Goal: Task Accomplishment & Management: Complete application form

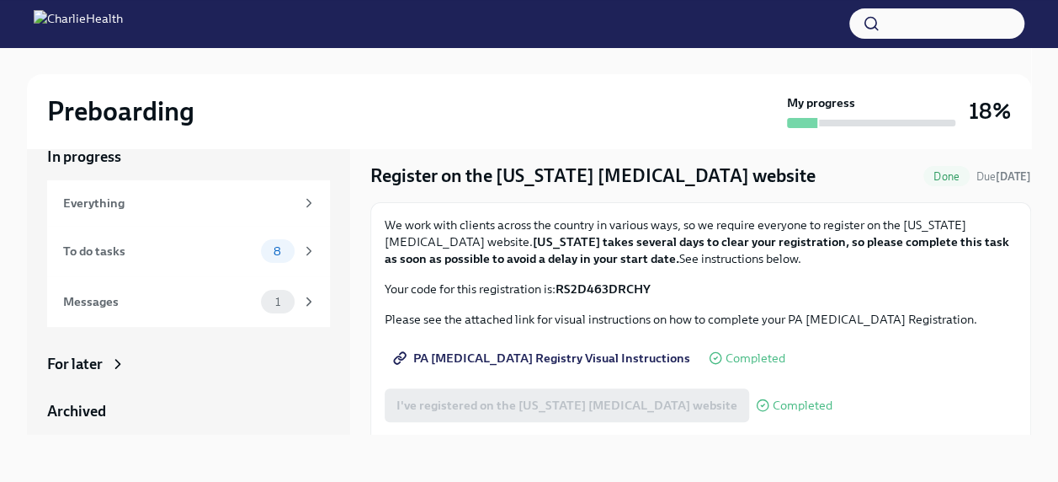
scroll to position [32, 0]
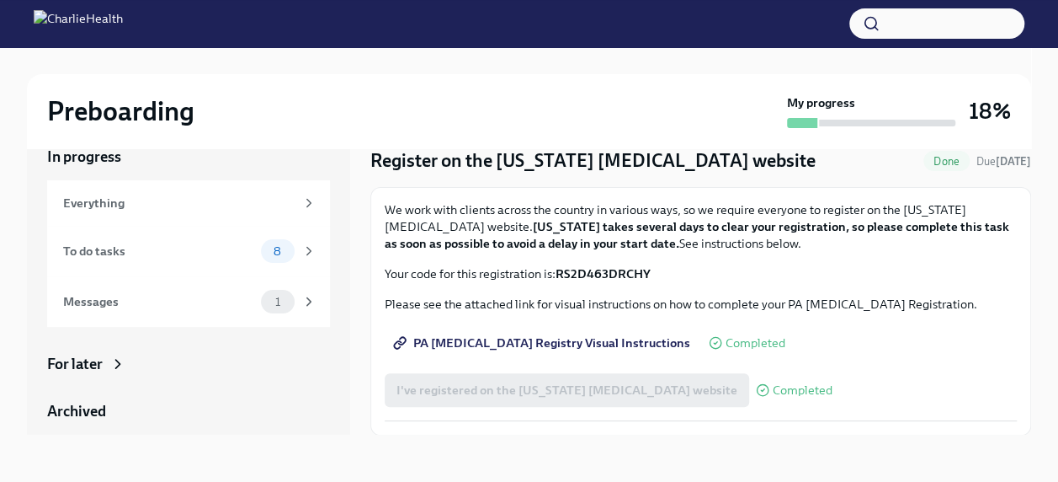
click at [569, 391] on div "I've registered on the [US_STATE] [MEDICAL_DATA] website Completed" at bounding box center [609, 390] width 448 height 34
click at [534, 392] on div "I've registered on the [US_STATE] [MEDICAL_DATA] website Completed" at bounding box center [609, 390] width 448 height 34
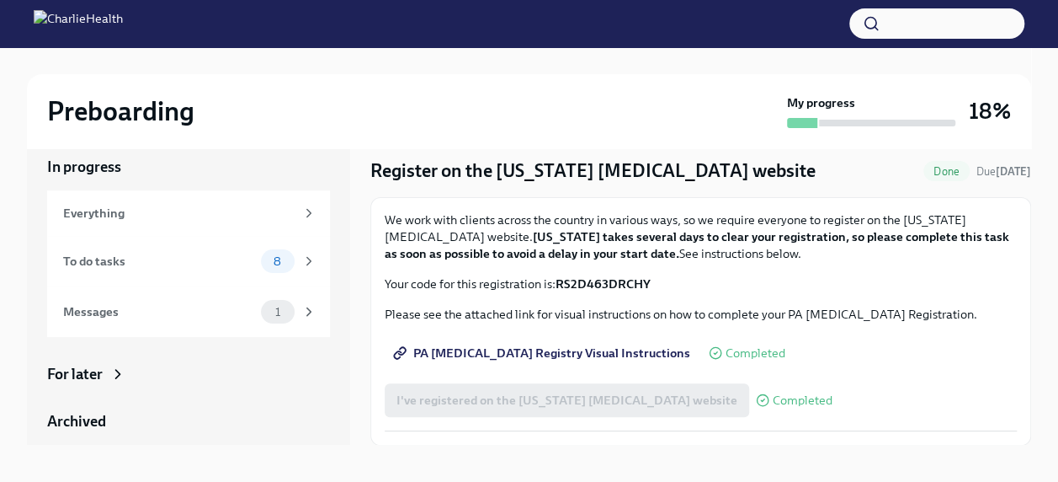
scroll to position [29, 0]
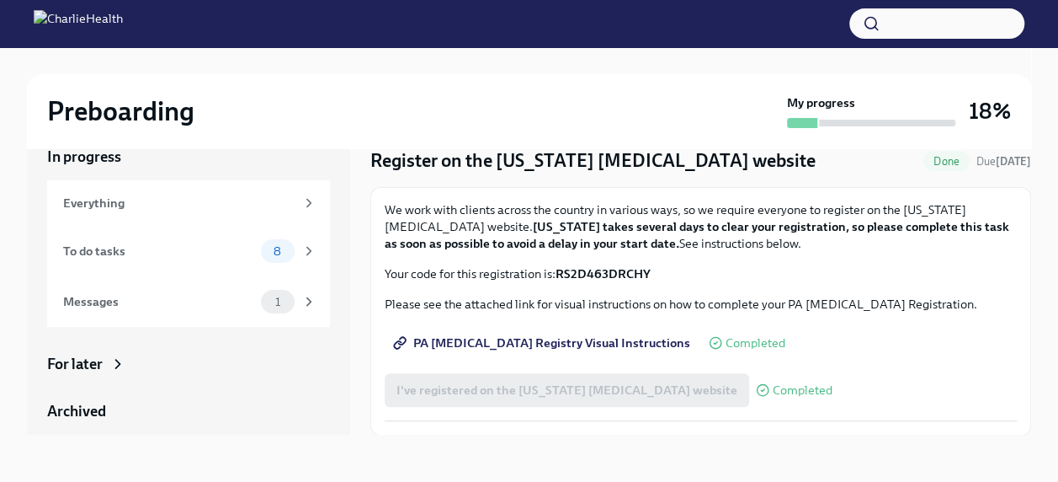
click at [773, 390] on span "Completed" at bounding box center [803, 390] width 60 height 13
click at [756, 383] on icon at bounding box center [762, 389] width 13 height 13
click at [685, 392] on div "I've registered on the [US_STATE] [MEDICAL_DATA] website Completed" at bounding box center [609, 390] width 448 height 34
click at [155, 255] on div "To do tasks" at bounding box center [158, 251] width 191 height 19
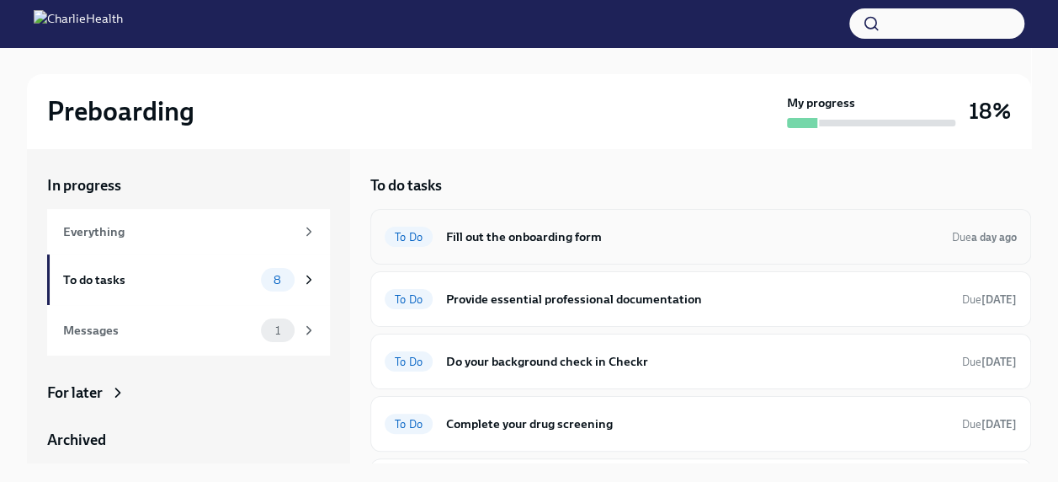
click at [572, 236] on h6 "Fill out the onboarding form" at bounding box center [692, 236] width 493 height 19
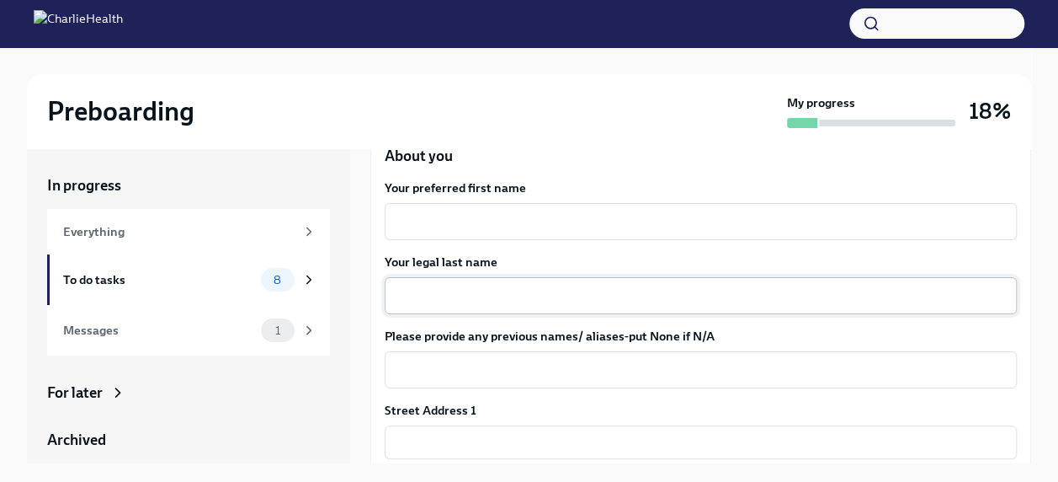
scroll to position [253, 0]
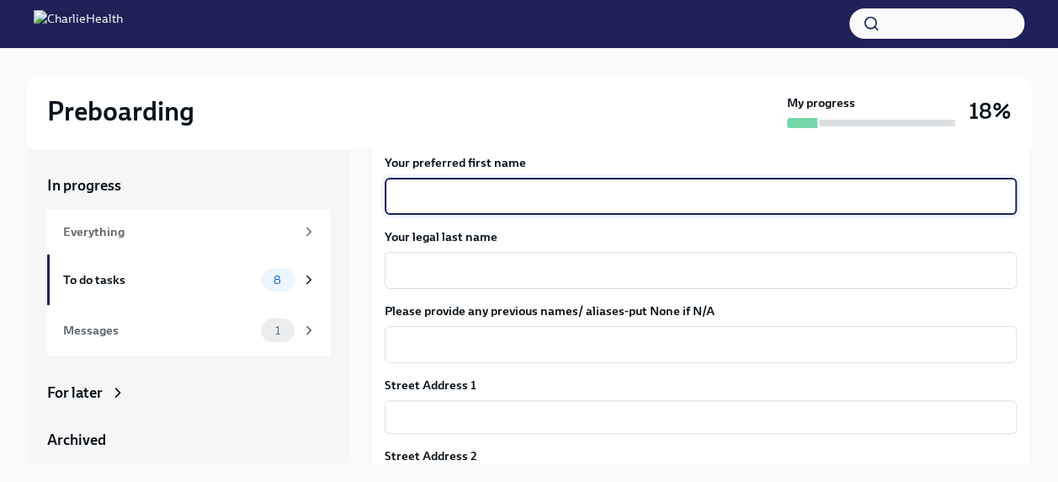
click at [573, 188] on textarea "Your preferred first name" at bounding box center [701, 196] width 612 height 20
type textarea "[PERSON_NAME]"
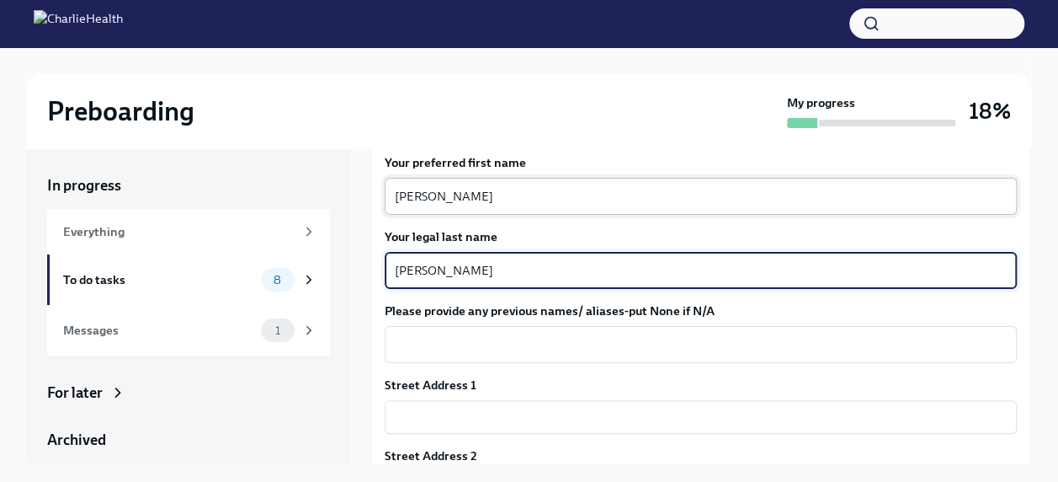
type textarea "[PERSON_NAME]"
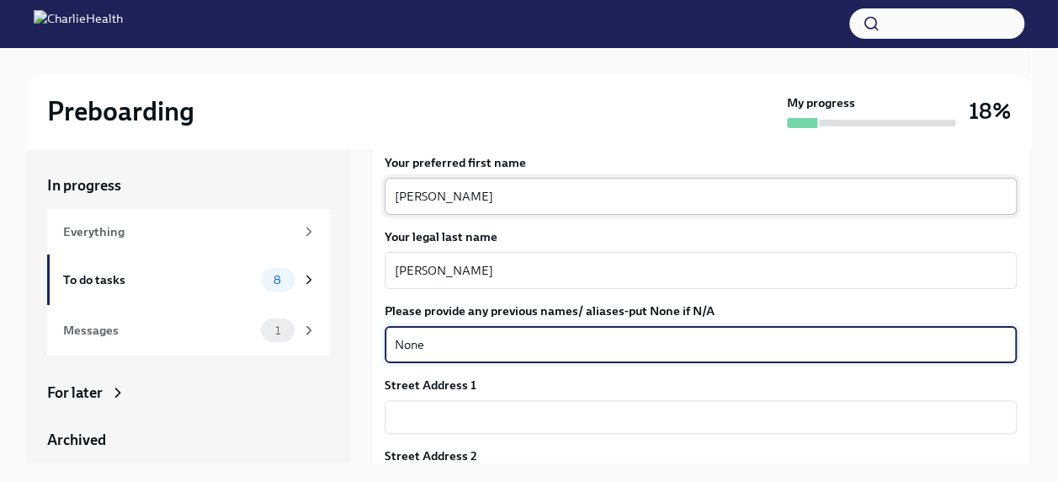
type textarea "None"
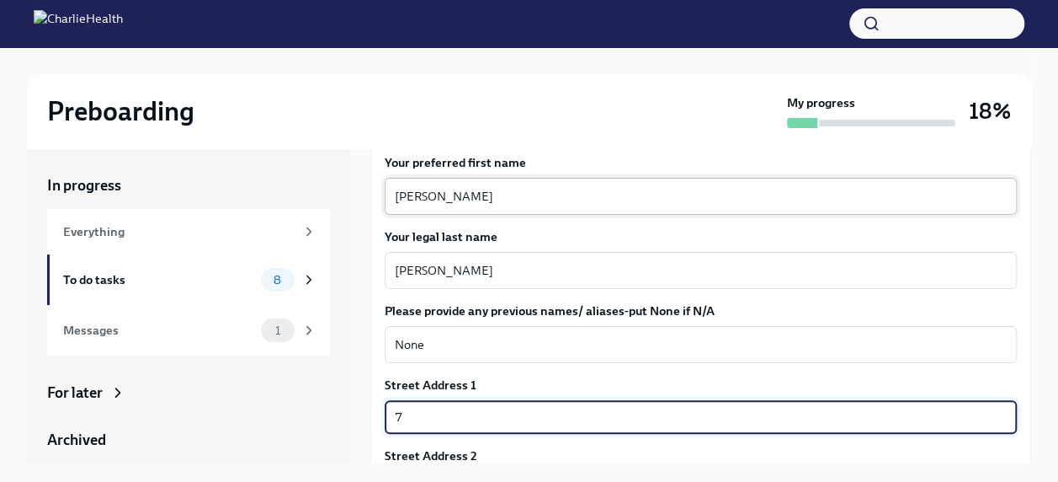
type input "7303 [GEOGRAPHIC_DATA]"
type input "30134"
type input "Douglasville"
type input "GA"
type input "US"
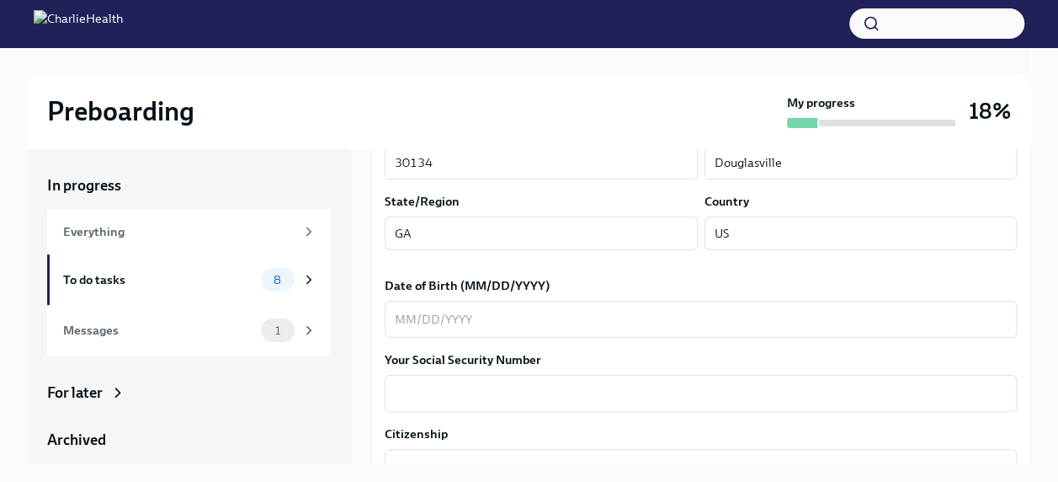
scroll to position [674, 0]
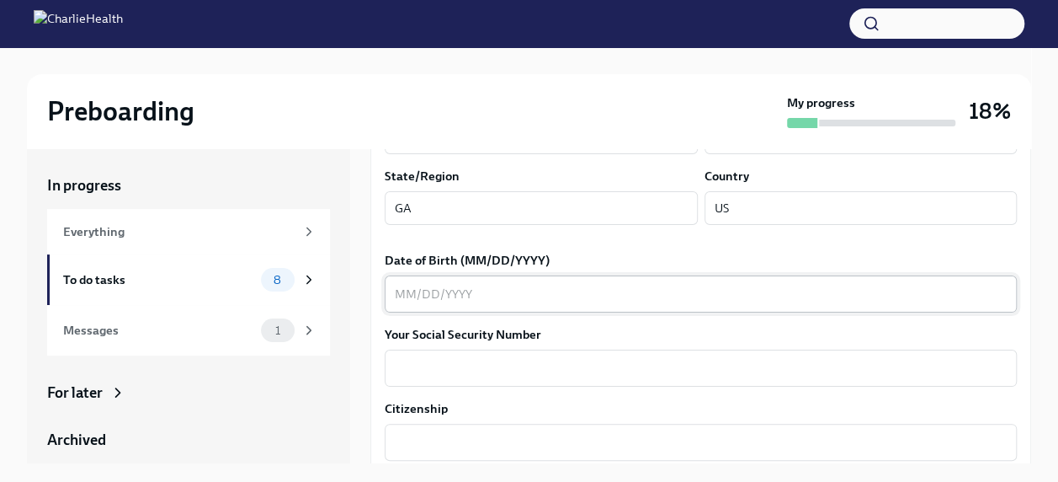
click at [570, 300] on textarea "Date of Birth (MM/DD/YYYY)" at bounding box center [701, 294] width 612 height 20
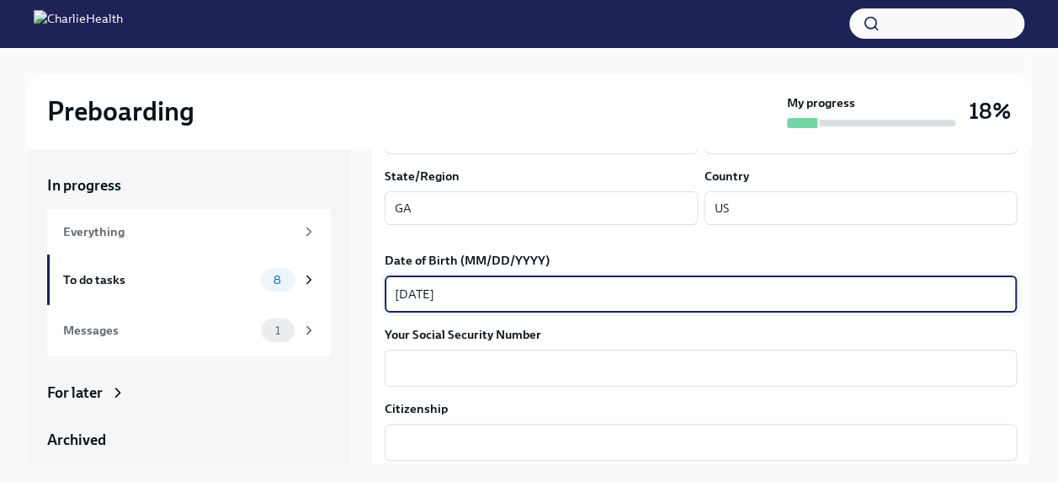
scroll to position [758, 0]
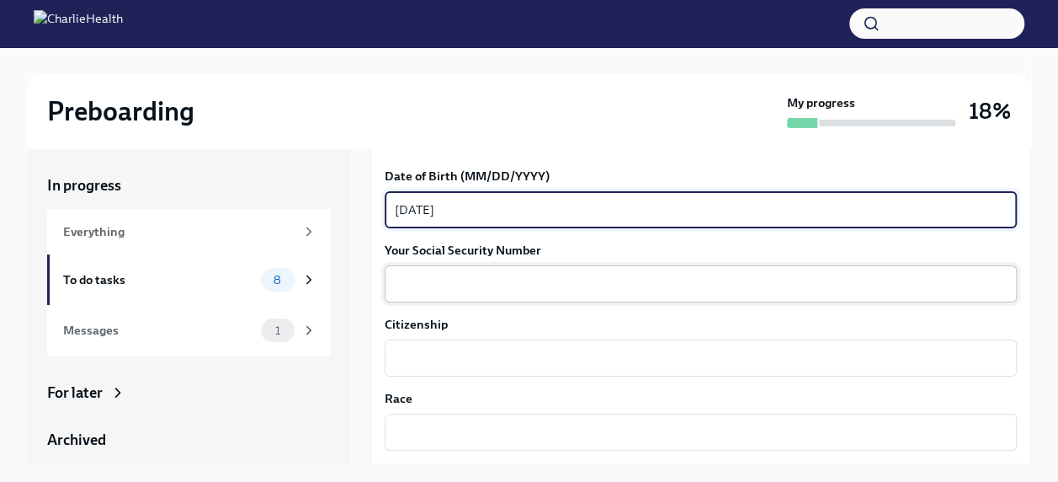
type textarea "[DATE]"
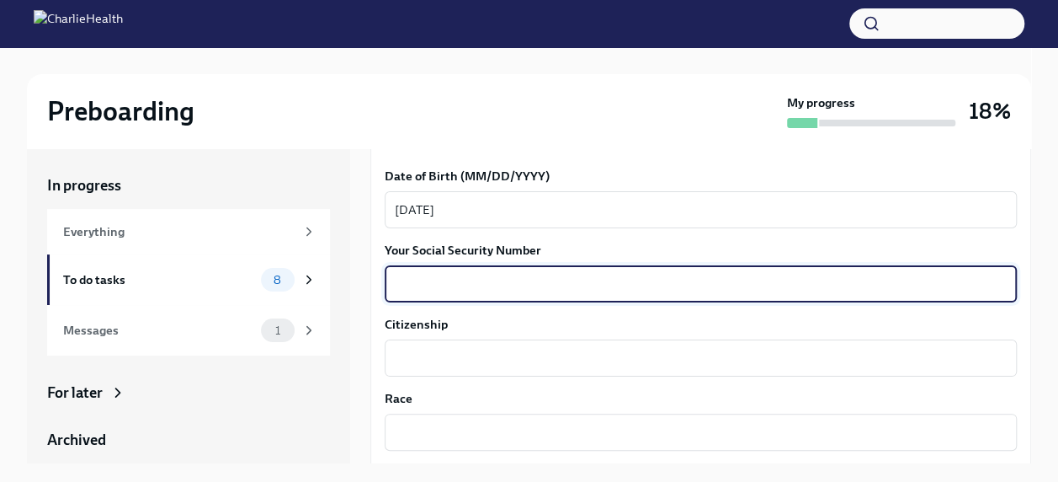
click at [505, 278] on textarea "Your Social Security Number" at bounding box center [701, 284] width 612 height 20
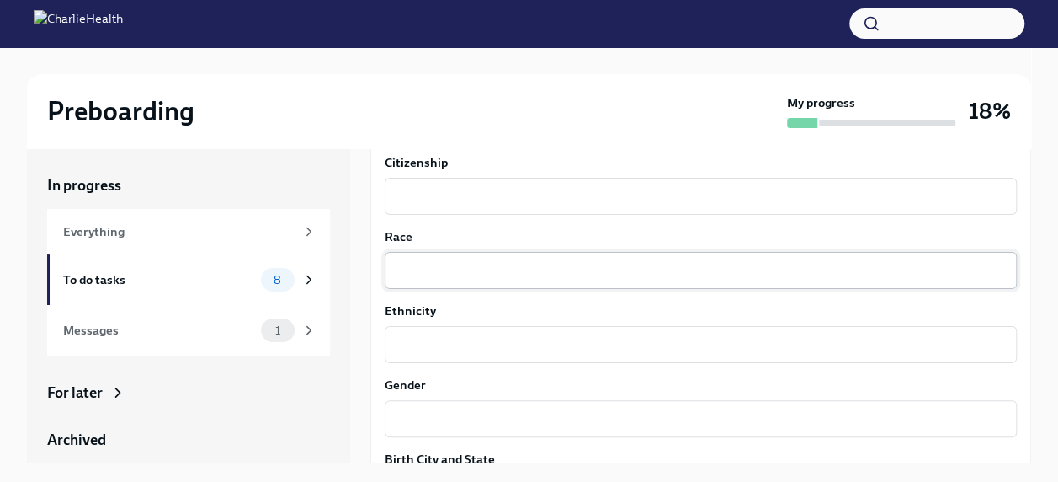
scroll to position [926, 0]
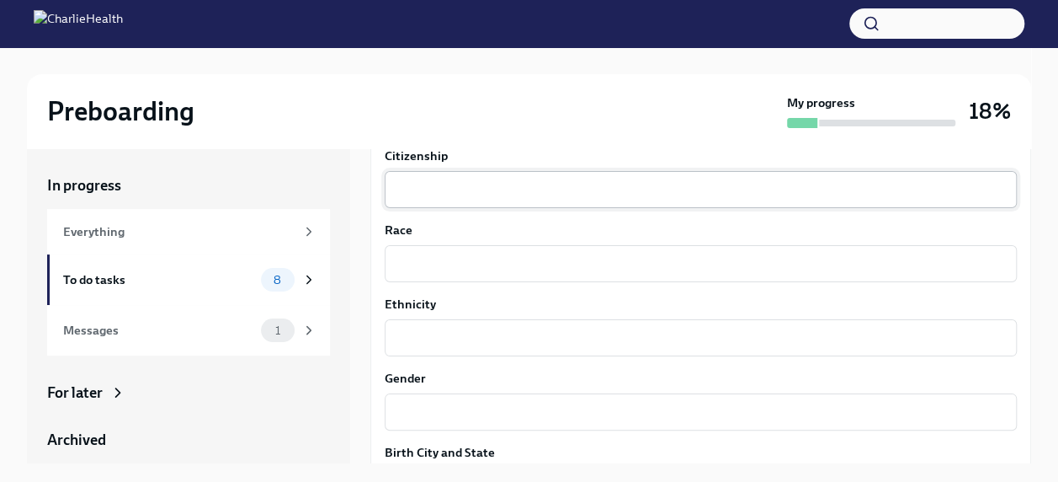
type textarea "231217897"
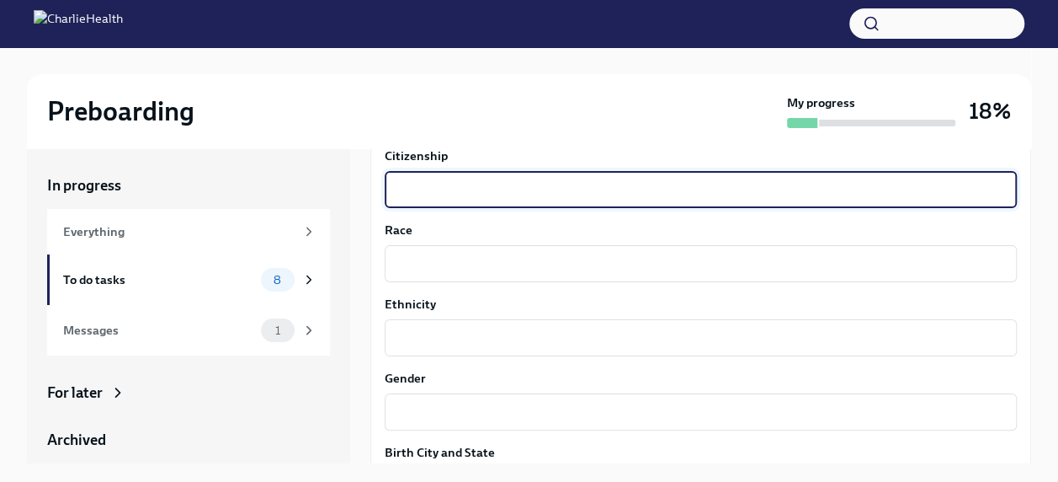
click at [496, 185] on textarea "Citizenship" at bounding box center [701, 189] width 612 height 20
type textarea "[GEOGRAPHIC_DATA]"
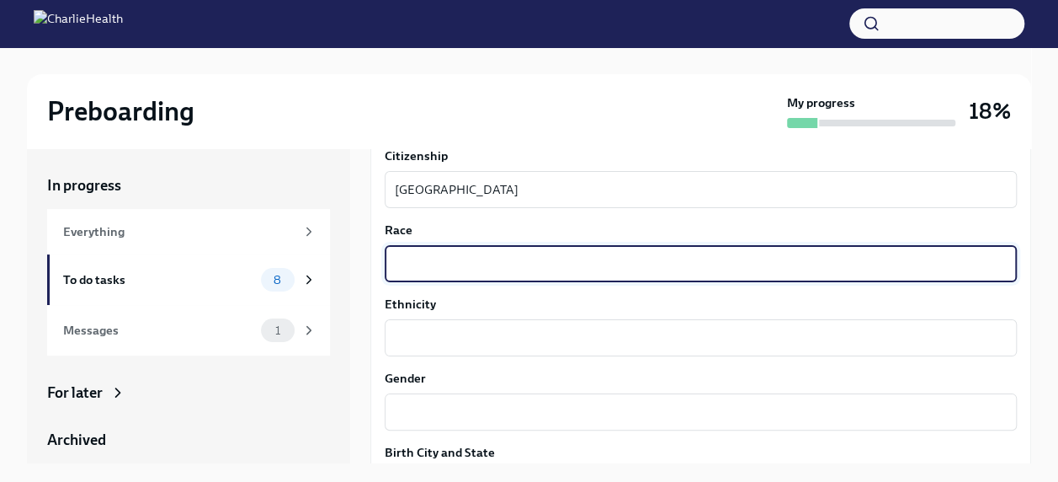
click at [491, 261] on textarea "Race" at bounding box center [701, 263] width 612 height 20
type textarea "Black"
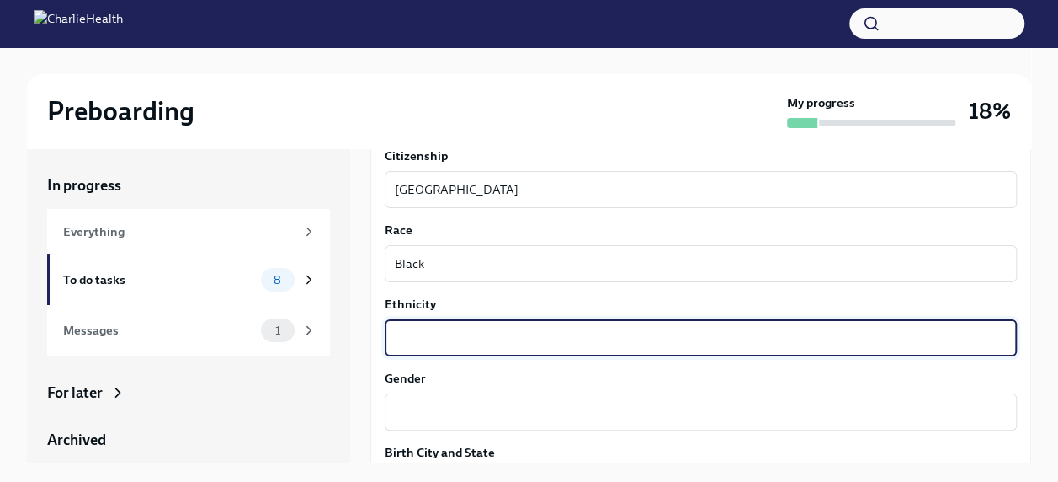
click at [462, 345] on textarea "Ethnicity" at bounding box center [701, 338] width 612 height 20
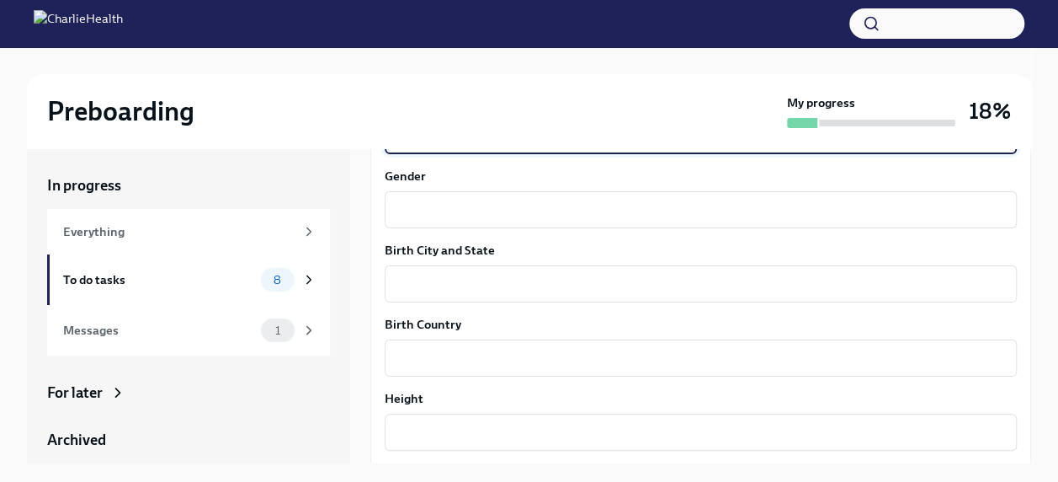
scroll to position [1095, 0]
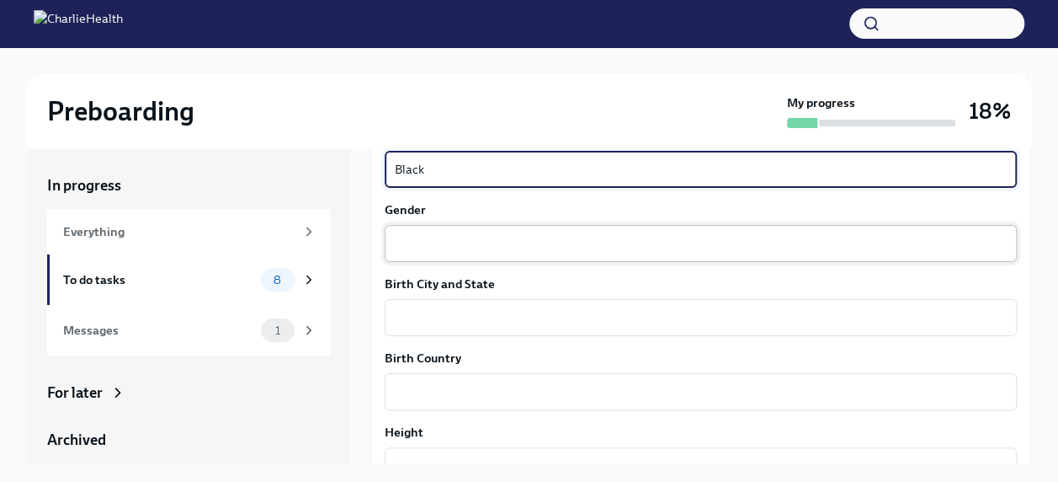
type textarea "Black"
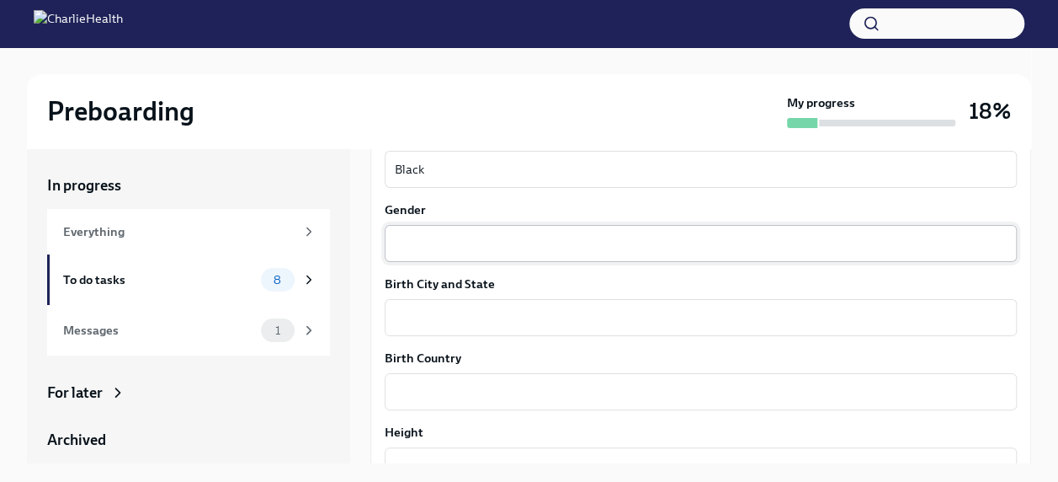
click at [813, 258] on div "x ​" at bounding box center [701, 243] width 632 height 37
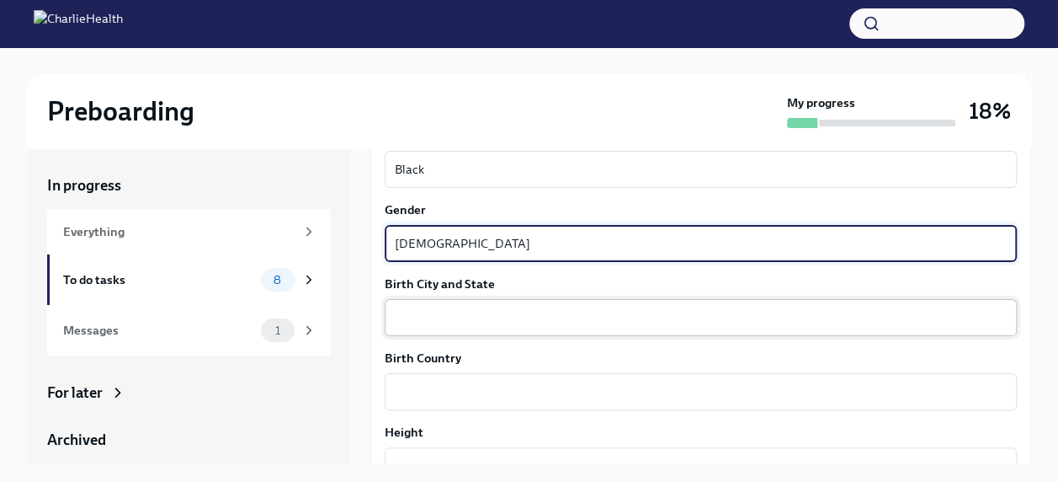
type textarea "[DEMOGRAPHIC_DATA]"
click at [701, 334] on div "x ​" at bounding box center [701, 317] width 632 height 37
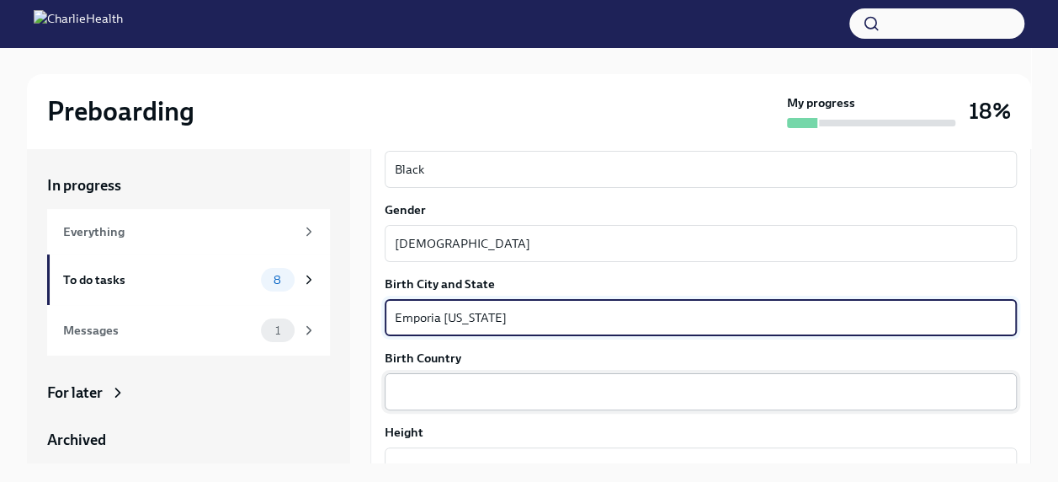
type textarea "Emporia [US_STATE]"
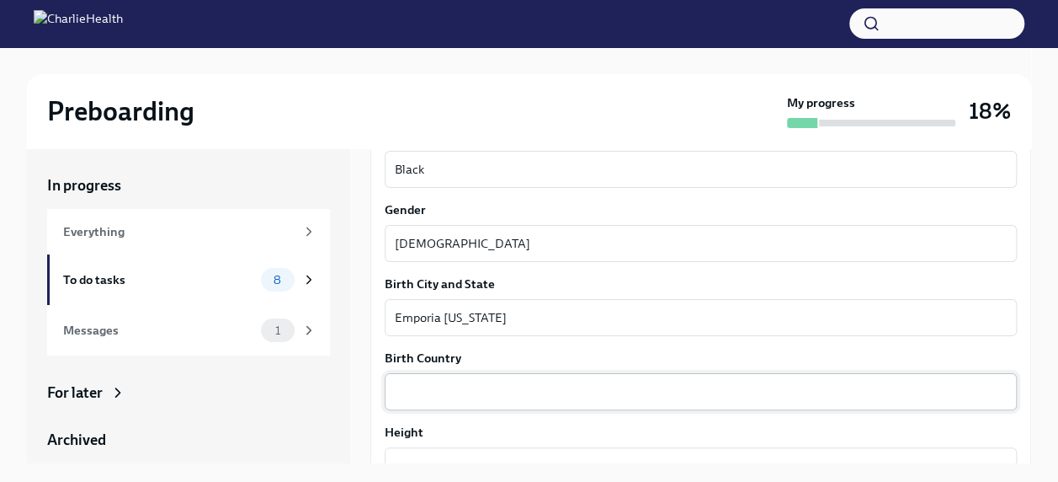
click at [586, 409] on div "x ​" at bounding box center [701, 391] width 632 height 37
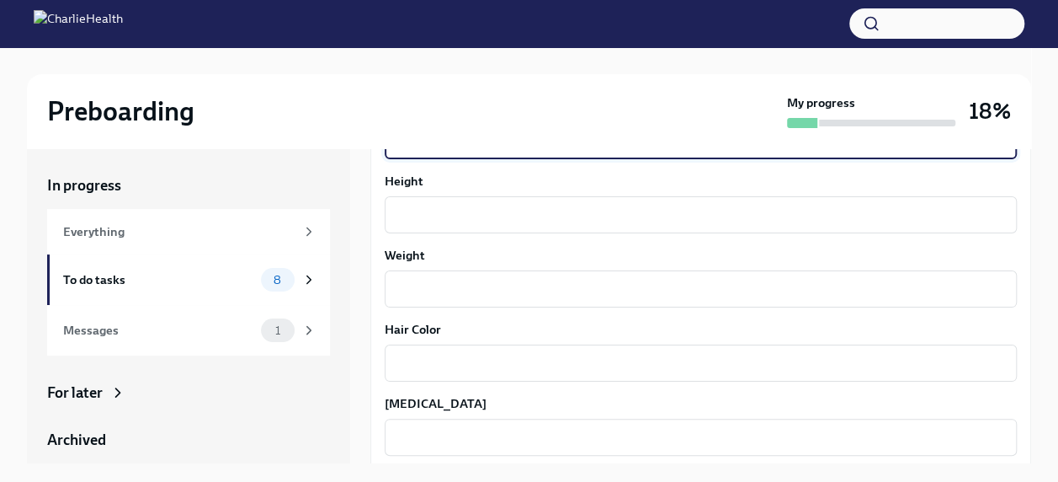
scroll to position [1341, 0]
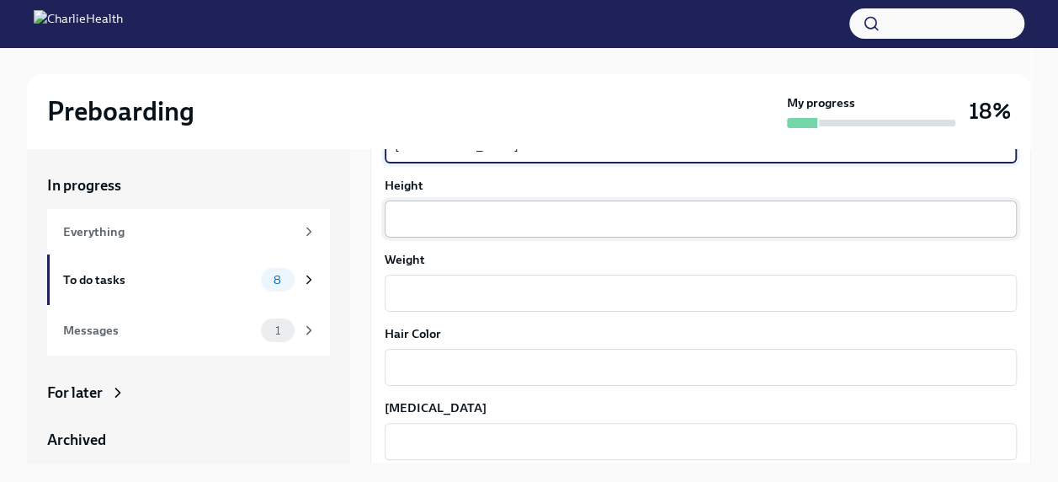
type textarea "[GEOGRAPHIC_DATA]"
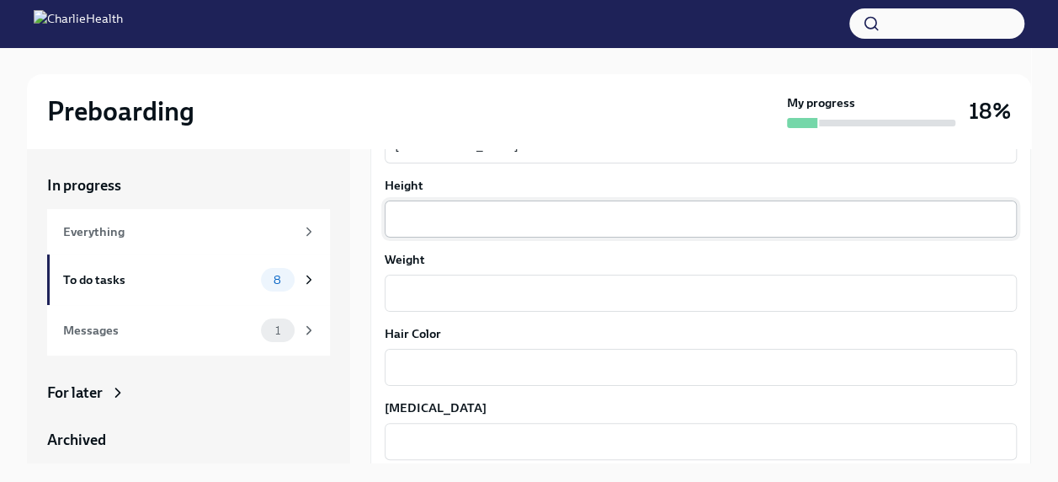
click at [850, 229] on div "x ​" at bounding box center [701, 218] width 632 height 37
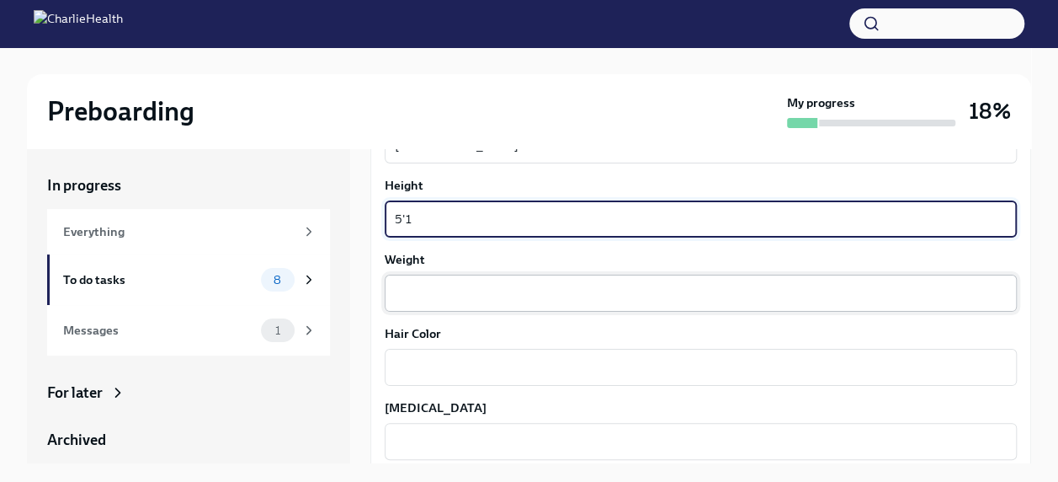
type textarea "5'1"
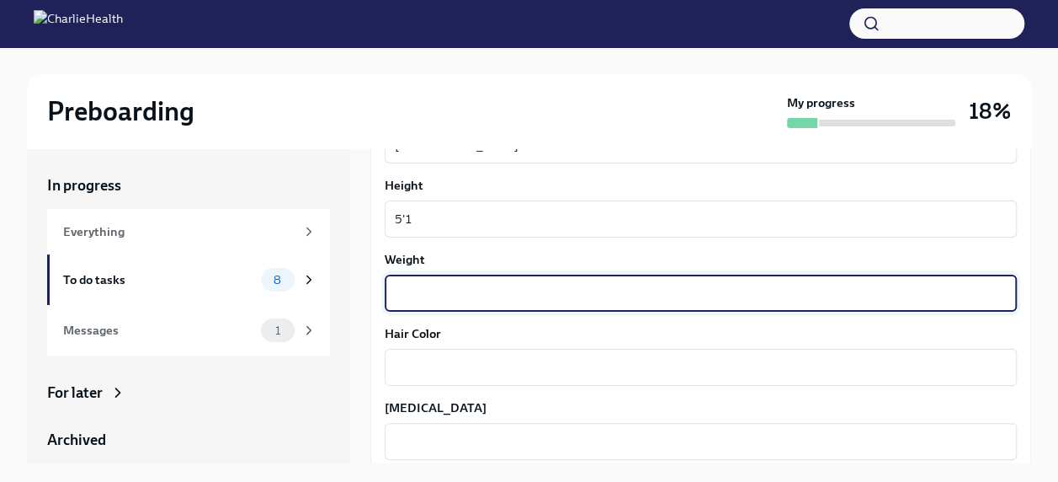
click at [745, 287] on textarea "Weight" at bounding box center [701, 293] width 612 height 20
type textarea "185"
click at [650, 367] on textarea "Hair Color" at bounding box center [701, 367] width 612 height 20
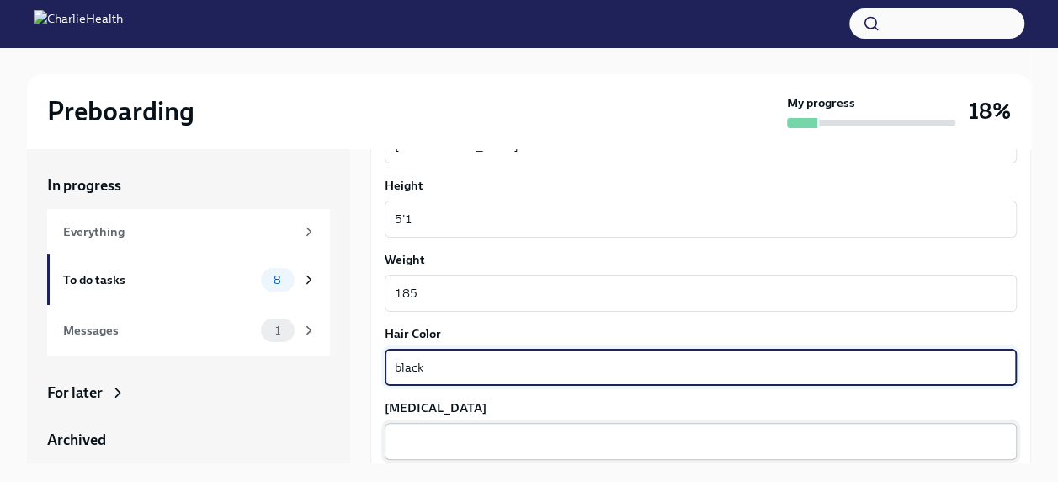
type textarea "black"
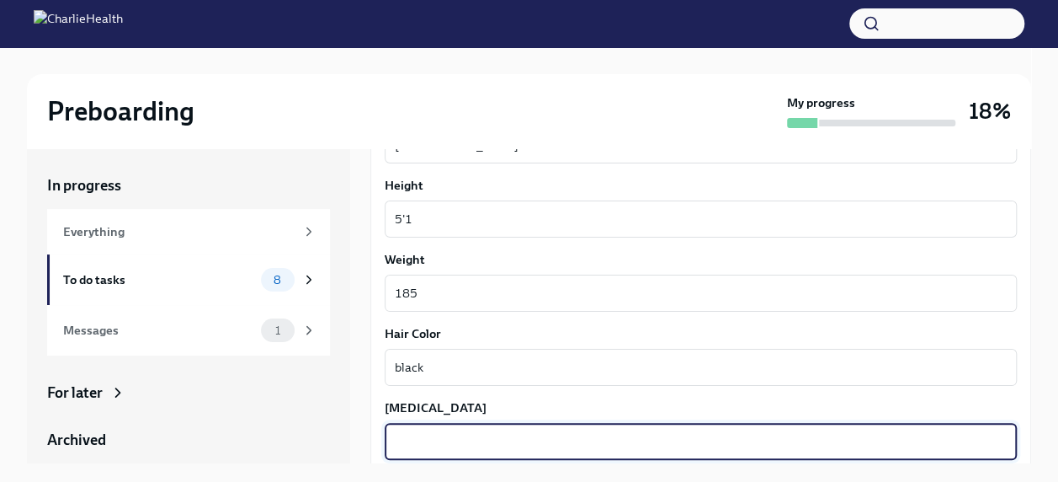
click at [648, 436] on textarea "[MEDICAL_DATA]" at bounding box center [701, 441] width 612 height 20
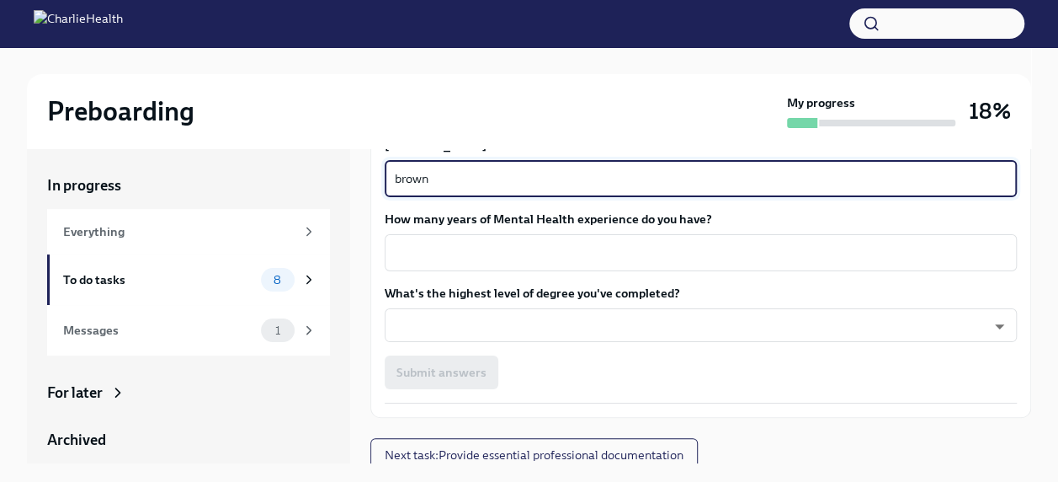
scroll to position [1612, 0]
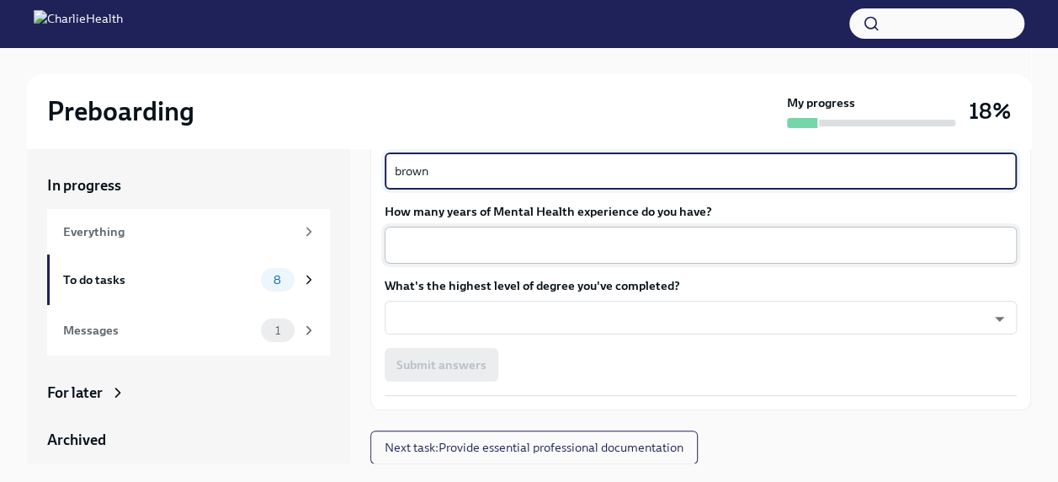
type textarea "brown"
click at [916, 238] on textarea "How many years of Mental Health experience do you have?" at bounding box center [701, 245] width 612 height 20
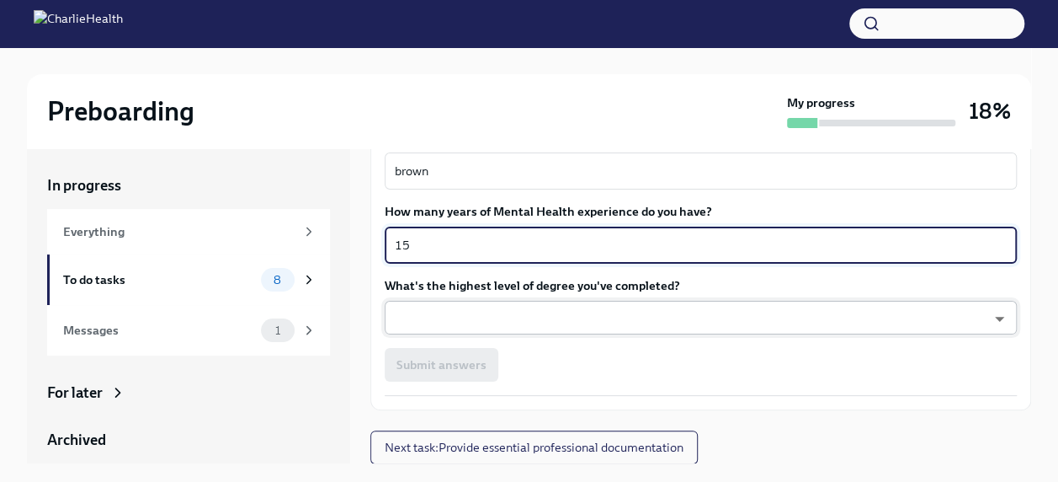
type textarea "15"
click at [604, 307] on body "Preboarding My progress 18% In progress Everything To do tasks 8 Messages 1 For…" at bounding box center [529, 255] width 1058 height 510
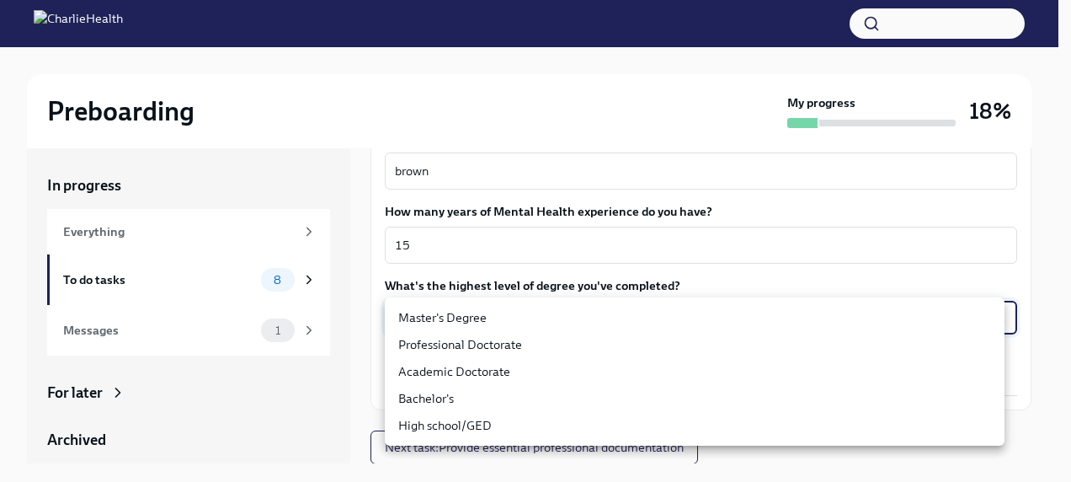
click at [601, 305] on li "Master's Degree" at bounding box center [695, 317] width 620 height 27
type input "2vBr-ghkD"
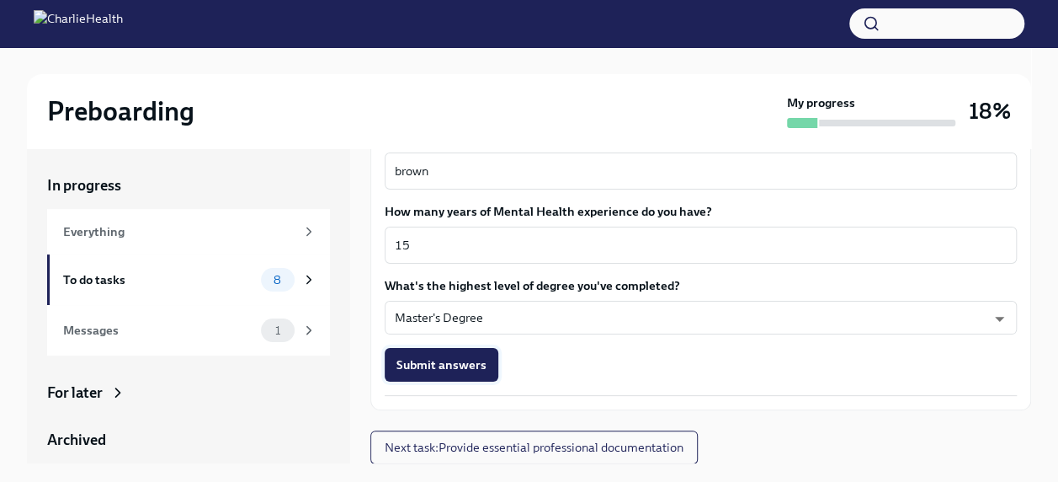
click at [462, 360] on span "Submit answers" at bounding box center [442, 364] width 90 height 17
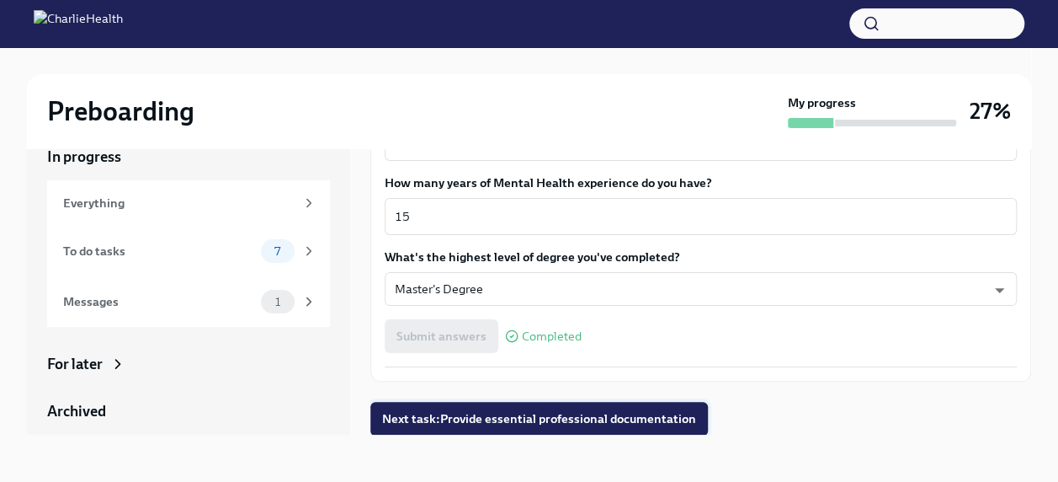
click at [492, 413] on span "Next task : Provide essential professional documentation" at bounding box center [539, 418] width 314 height 17
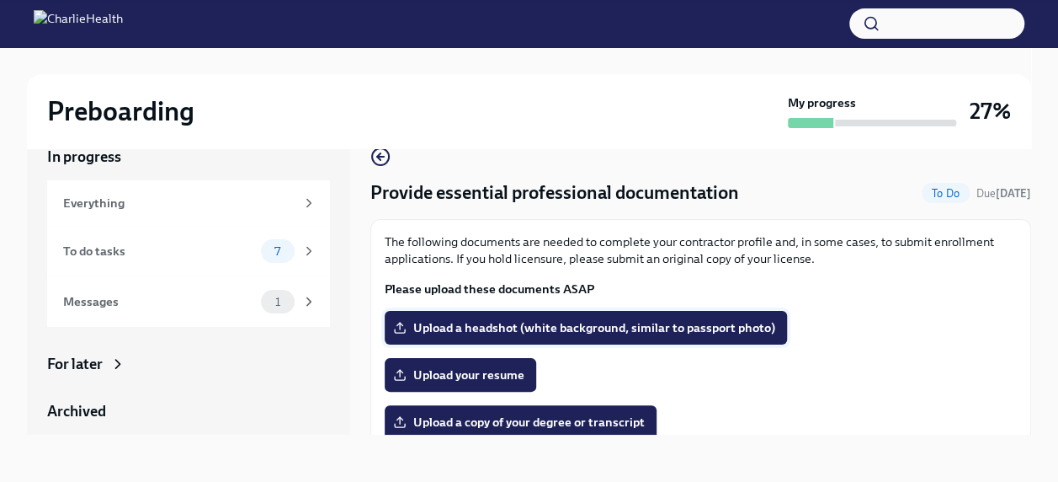
click at [541, 326] on span "Upload a headshot (white background, similar to passport photo)" at bounding box center [586, 327] width 379 height 17
click at [0, 0] on input "Upload a headshot (white background, similar to passport photo)" at bounding box center [0, 0] width 0 height 0
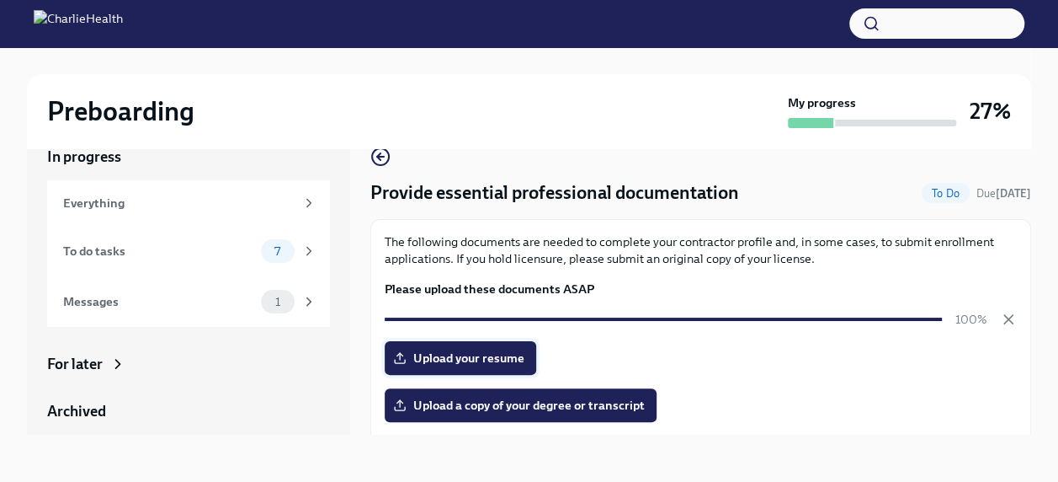
click at [461, 352] on span "Upload your resume" at bounding box center [461, 357] width 128 height 17
click at [0, 0] on input "Upload your resume" at bounding box center [0, 0] width 0 height 0
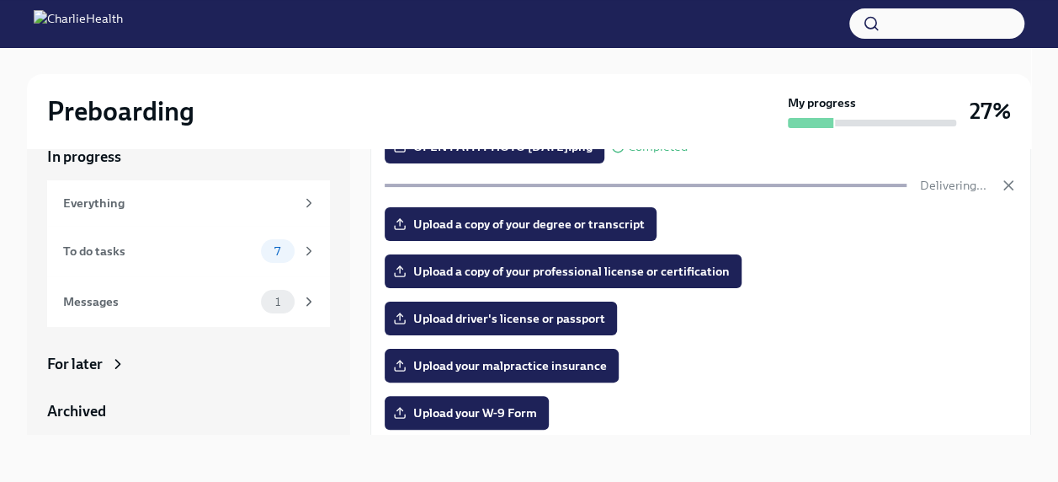
scroll to position [184, 0]
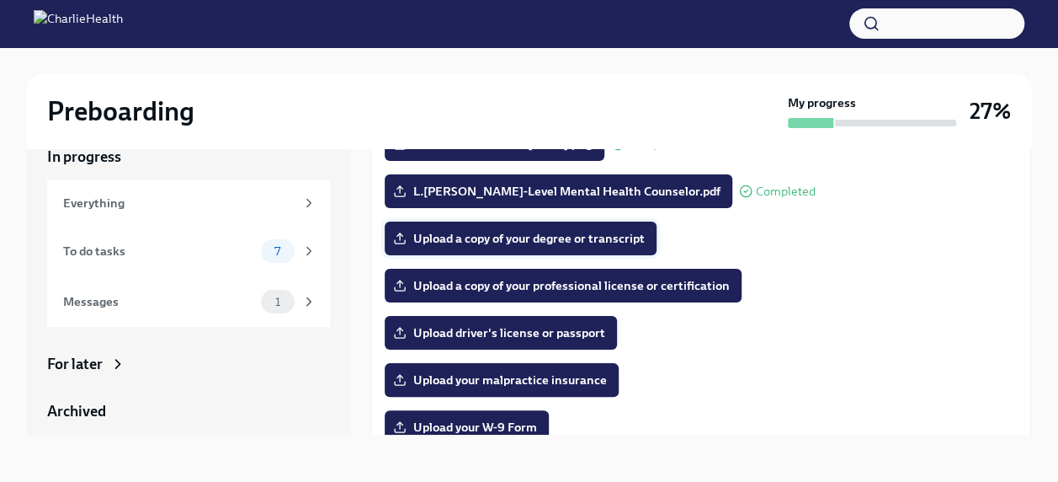
click at [578, 237] on span "Upload a copy of your degree or transcript" at bounding box center [521, 238] width 248 height 17
click at [0, 0] on input "Upload a copy of your degree or transcript" at bounding box center [0, 0] width 0 height 0
click at [500, 186] on span "L.[PERSON_NAME]-Level Mental Health Counselor.pdf" at bounding box center [559, 191] width 324 height 17
click at [0, 0] on input "L.[PERSON_NAME]-Level Mental Health Counselor.pdf" at bounding box center [0, 0] width 0 height 0
click at [539, 237] on span "Upload a copy of your degree or transcript" at bounding box center [521, 238] width 248 height 17
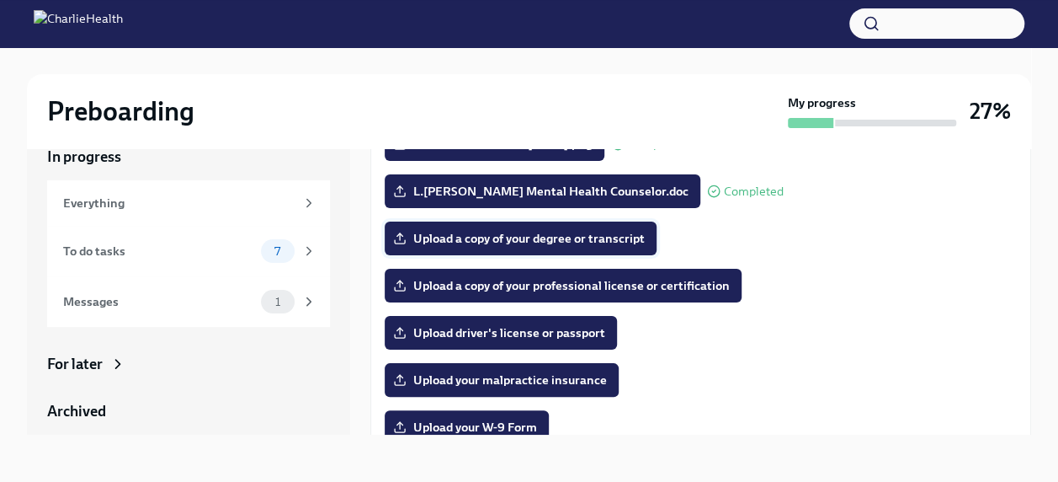
click at [0, 0] on input "Upload a copy of your degree or transcript" at bounding box center [0, 0] width 0 height 0
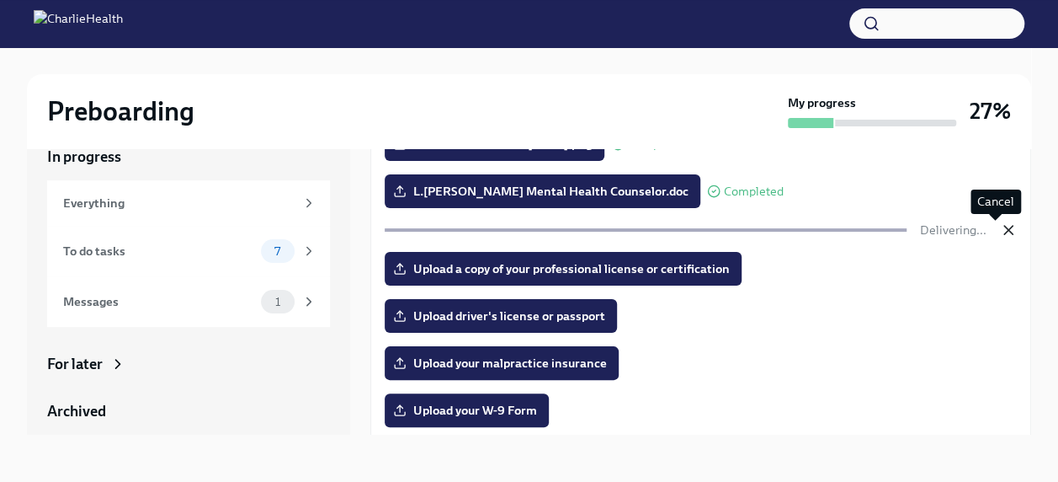
click at [1005, 231] on icon "button" at bounding box center [1009, 230] width 8 height 8
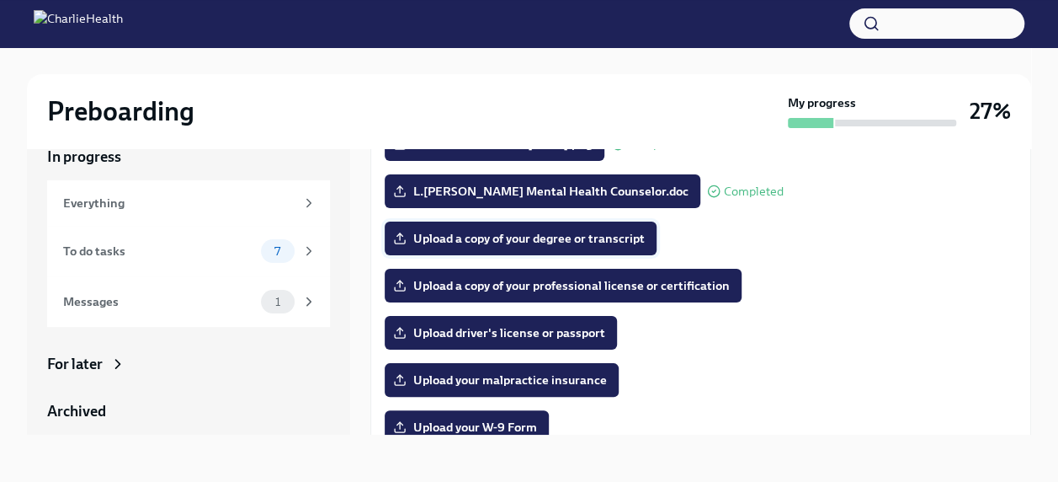
click at [589, 241] on span "Upload a copy of your degree or transcript" at bounding box center [521, 238] width 248 height 17
click at [0, 0] on input "Upload a copy of your degree or transcript" at bounding box center [0, 0] width 0 height 0
click at [526, 235] on span "Upload a copy of your degree or transcript" at bounding box center [521, 238] width 248 height 17
click at [0, 0] on input "Upload a copy of your degree or transcript" at bounding box center [0, 0] width 0 height 0
click at [611, 236] on span "Digital Credentials by Parchment Master Degree.pdf" at bounding box center [552, 238] width 311 height 17
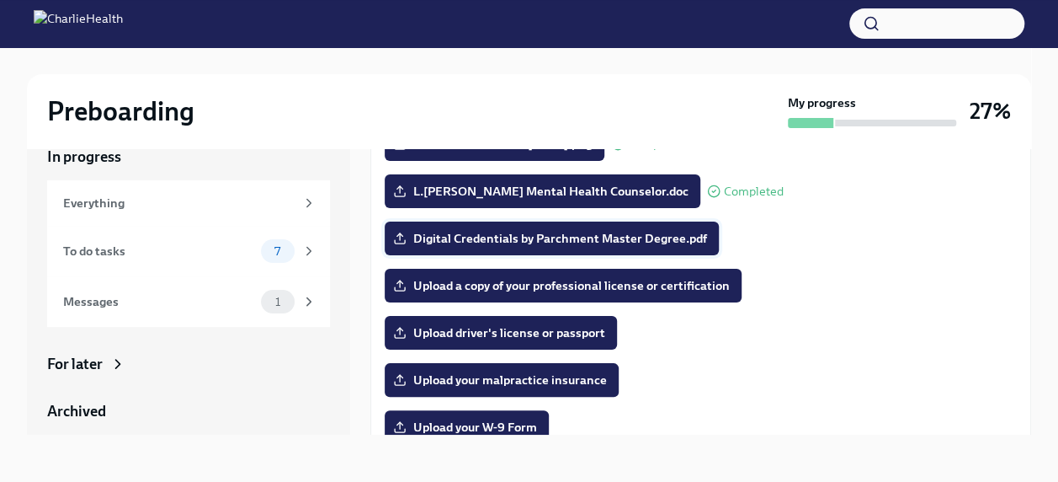
click at [0, 0] on input "Digital Credentials by Parchment Master Degree.pdf" at bounding box center [0, 0] width 0 height 0
click at [552, 333] on span "Upload driver's license or passport" at bounding box center [501, 332] width 209 height 17
click at [0, 0] on input "Upload driver's license or passport" at bounding box center [0, 0] width 0 height 0
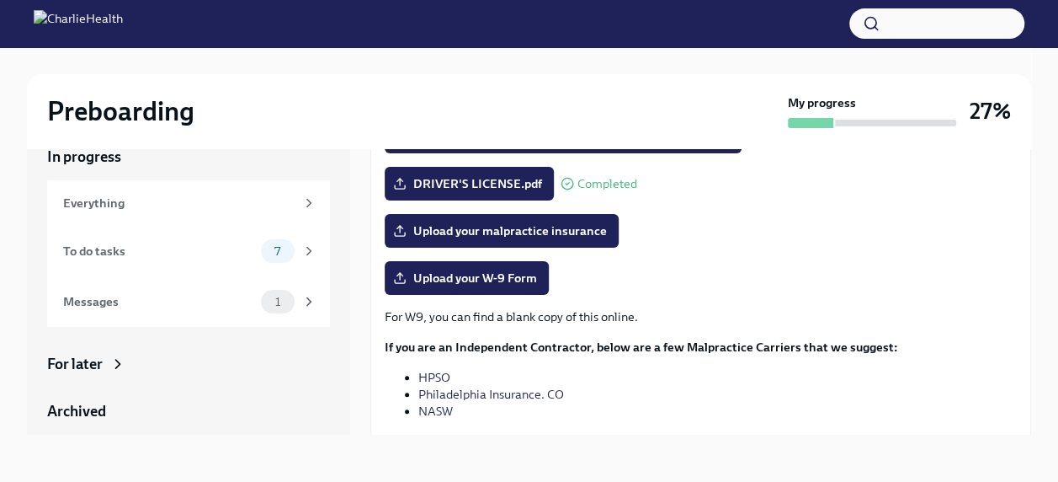
scroll to position [337, 0]
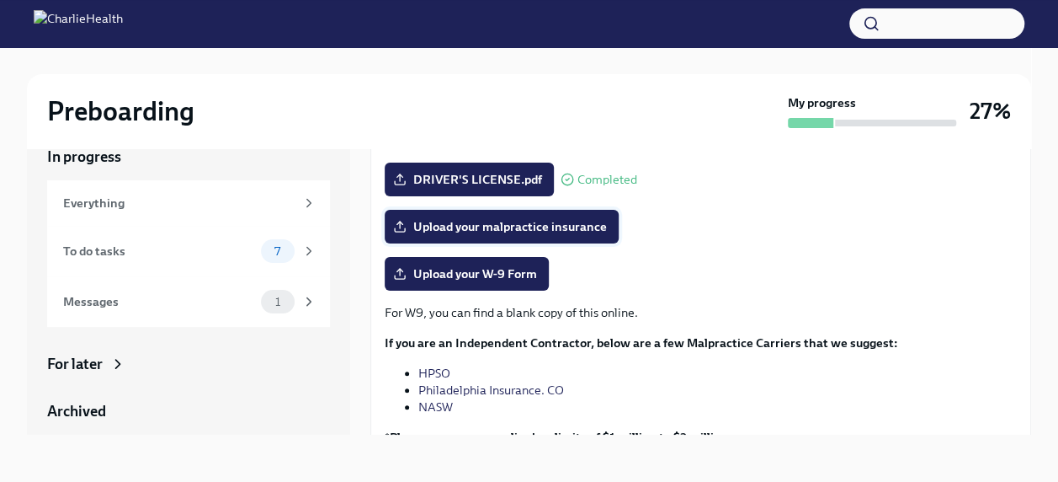
click at [525, 228] on span "Upload your malpractice insurance" at bounding box center [502, 226] width 211 height 17
click at [0, 0] on input "Upload your malpractice insurance" at bounding box center [0, 0] width 0 height 0
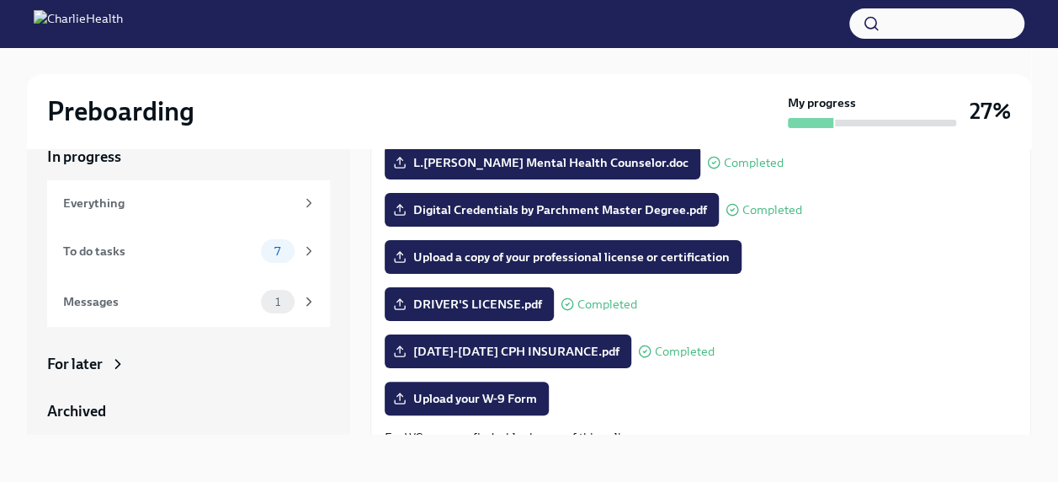
scroll to position [429, 0]
